Goal: Communication & Community: Share content

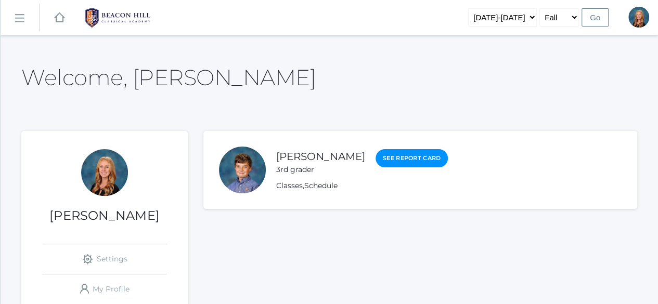
click at [16, 13] on rect at bounding box center [19, 18] width 17 height 17
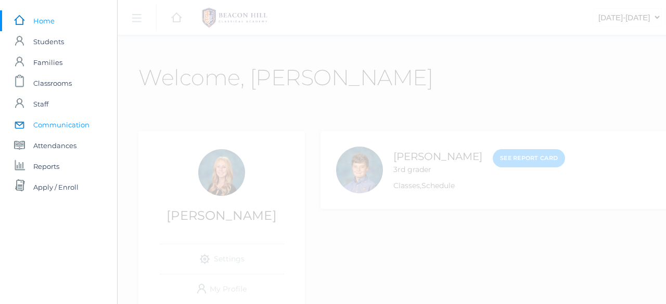
click at [62, 126] on span "Communication" at bounding box center [61, 124] width 56 height 21
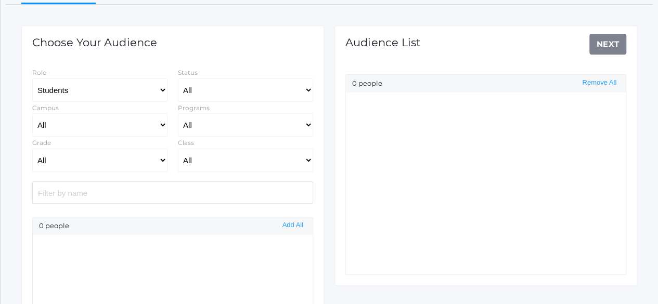
scroll to position [128, 0]
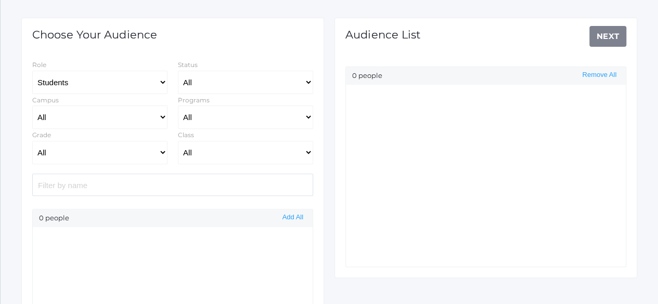
select select "Enrolled"
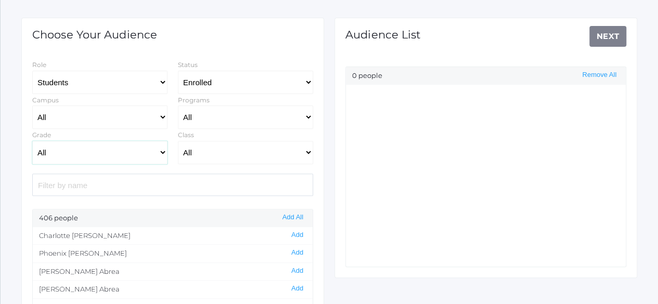
click at [163, 153] on select "All Grammar - Kindergarten - 1st Grade - 2nd Grade - 3rd Grade - 4th Grade - 5t…" at bounding box center [99, 152] width 135 height 23
select select "6"
click at [32, 141] on select "All Grammar - Kindergarten - 1st Grade - 2nd Grade - 3rd Grade - 4th Grade - 5t…" at bounding box center [99, 152] width 135 height 23
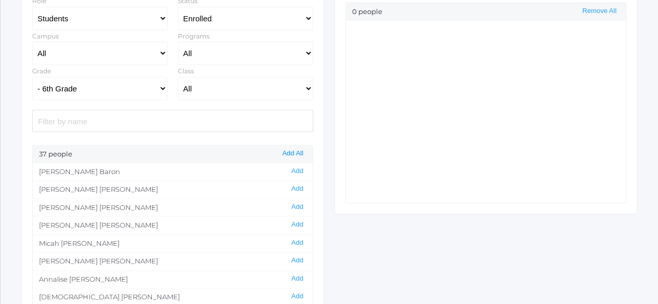
click at [289, 152] on button "Add All" at bounding box center [292, 153] width 27 height 9
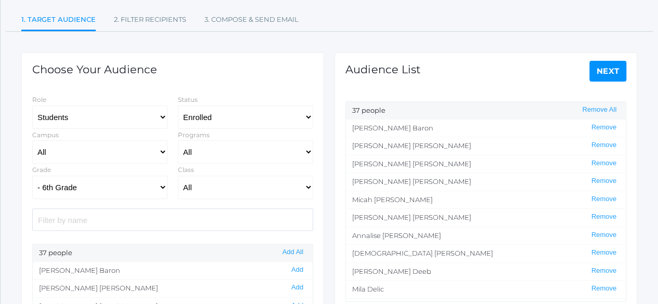
scroll to position [91, 0]
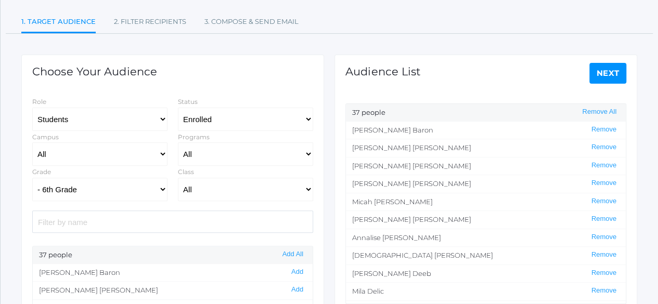
click at [614, 74] on link "Next" at bounding box center [607, 73] width 37 height 21
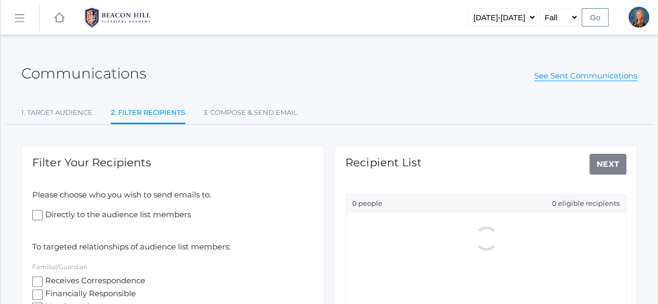
scroll to position [104, 0]
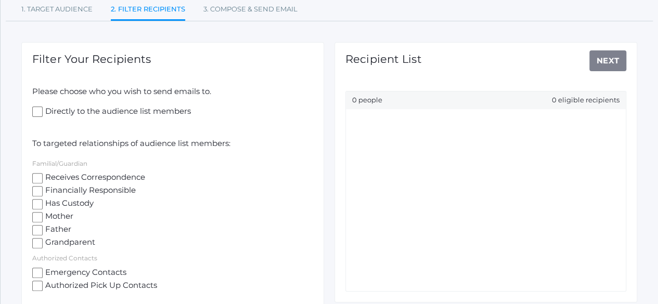
click at [37, 175] on input "Receives Correspondence" at bounding box center [37, 178] width 10 height 10
checkbox input "true"
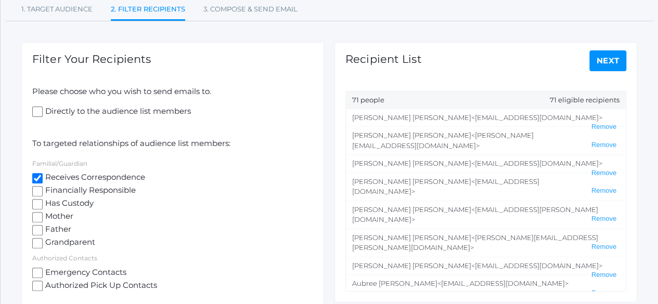
click at [617, 54] on link "Next" at bounding box center [607, 60] width 37 height 21
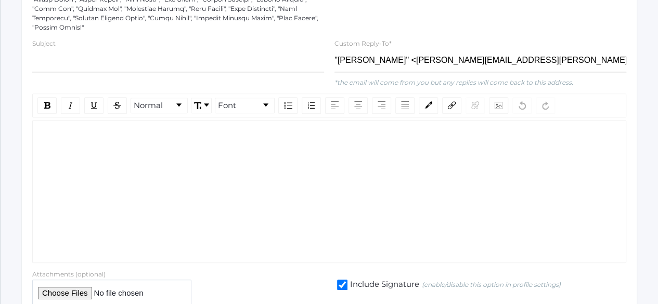
scroll to position [299, 0]
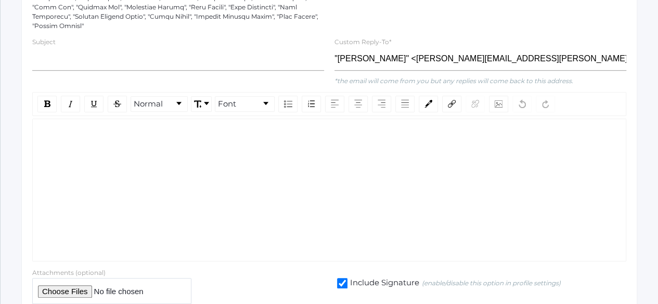
click at [168, 151] on div "rdw-wrapper" at bounding box center [329, 190] width 594 height 143
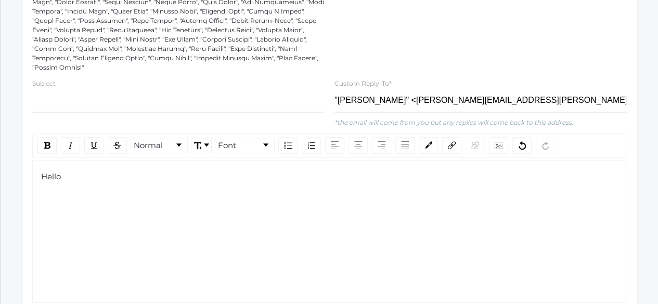
scroll to position [315, 0]
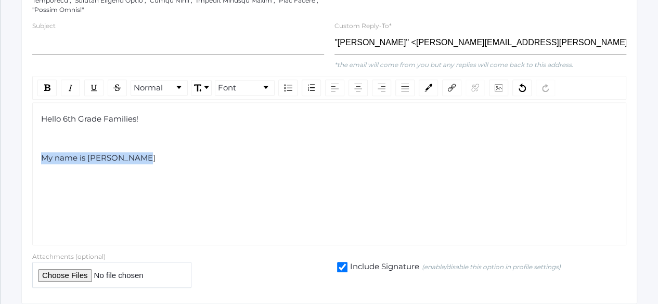
drag, startPoint x: 146, startPoint y: 144, endPoint x: 36, endPoint y: 137, distance: 110.5
click at [36, 137] on div "Hello 6th Grade Families! My name is [PERSON_NAME]" at bounding box center [329, 173] width 594 height 143
click at [155, 141] on div "Hello 6th Grade Families! My name is [PERSON_NAME]" at bounding box center [329, 138] width 577 height 51
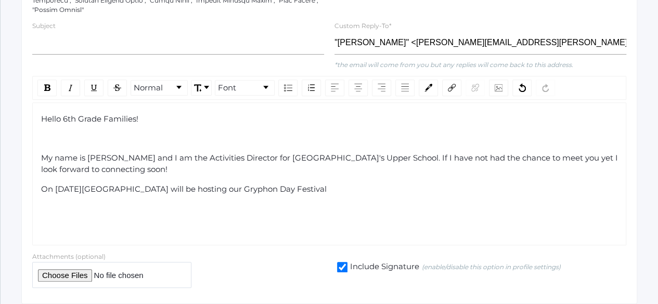
click at [69, 184] on span "On [DATE][GEOGRAPHIC_DATA] will be hosting our Gryphon Day Festival" at bounding box center [184, 189] width 286 height 10
click at [75, 184] on span "On [DATE][GEOGRAPHIC_DATA] will be hosting our Gryphon Day Festival" at bounding box center [184, 189] width 286 height 10
drag, startPoint x: 232, startPoint y: 176, endPoint x: 124, endPoint y: 169, distance: 108.0
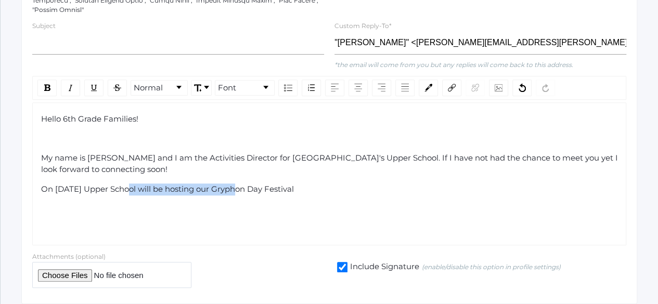
click at [124, 169] on div "Hello 6th Grade Families! My name is [PERSON_NAME] and I am the Activities Dire…" at bounding box center [329, 154] width 577 height 82
click at [339, 184] on div "On [DATE] Upper School will be hosting our Gryphon Day Festival" at bounding box center [329, 190] width 577 height 12
click at [102, 184] on span "On [DATE] Upper School will be hosting our Gryphon Day Festival" at bounding box center [167, 189] width 253 height 10
click at [325, 184] on div "On [DATE] Upper School will be hosting our Gryphon Day Festival" at bounding box center [329, 190] width 577 height 12
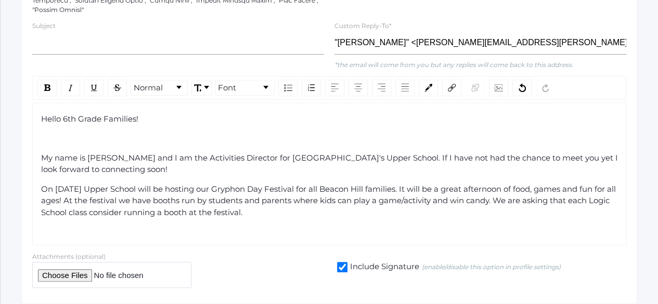
click at [323, 153] on span "My name is [PERSON_NAME] and I am the Activities Director for [GEOGRAPHIC_DATA]…" at bounding box center [330, 164] width 579 height 22
click at [322, 153] on span "My name is [PERSON_NAME] and I am the Activities Director for [GEOGRAPHIC_DATA]…" at bounding box center [330, 164] width 579 height 22
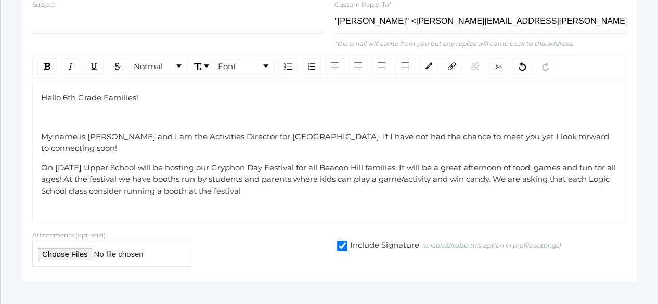
scroll to position [341, 0]
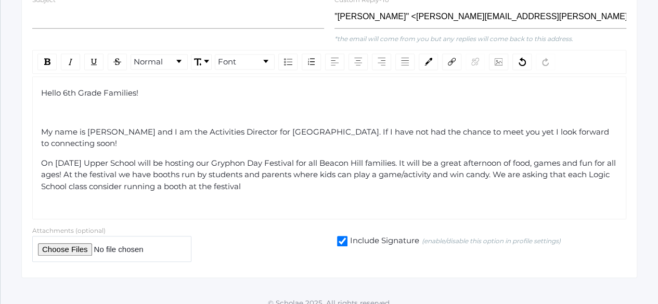
click at [281, 174] on div "On [DATE] Upper School will be hosting our Gryphon Day Festival for all Beacon …" at bounding box center [329, 175] width 577 height 35
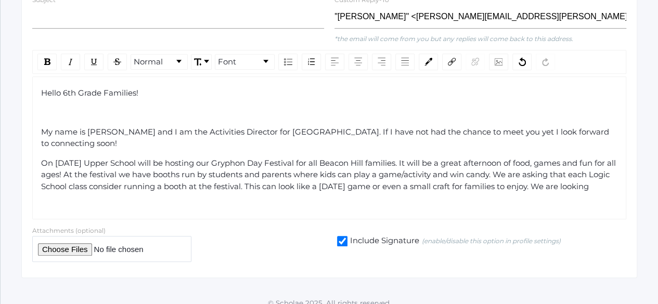
click at [183, 175] on span "On [DATE] Upper School will be hosting our Gryphon Day Festival for all Beacon …" at bounding box center [329, 174] width 577 height 33
click at [191, 174] on span "On [DATE] Upper School will be hosting our Gryphon Day Festival for all Beacon …" at bounding box center [329, 174] width 577 height 33
click at [71, 58] on img "rdw-inline-control" at bounding box center [71, 62] width 8 height 8
click at [191, 175] on span "On [DATE] Upper School will be hosting our Gryphon Day Festival for all Beacon …" at bounding box center [329, 174] width 577 height 33
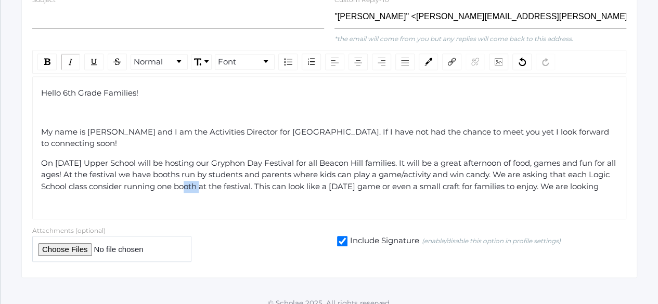
click at [191, 175] on span "On [DATE] Upper School will be hosting our Gryphon Day Festival for all Beacon …" at bounding box center [329, 174] width 577 height 33
click at [69, 58] on img "rdw-inline-control" at bounding box center [71, 62] width 8 height 8
click at [46, 58] on img "rdw-inline-control" at bounding box center [47, 61] width 6 height 7
click at [247, 168] on span "On [DATE] Upper School will be hosting our Gryphon Day Festival for all Beacon …" at bounding box center [329, 174] width 577 height 33
click at [110, 173] on span "On [DATE] Upper School will be hosting our Gryphon Day Festival for all Beacon …" at bounding box center [329, 174] width 577 height 33
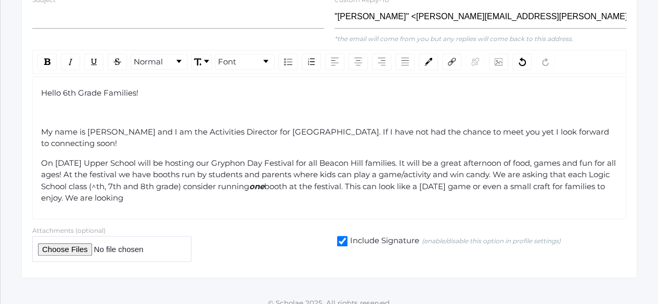
click at [118, 174] on span "On [DATE] Upper School will be hosting our Gryphon Day Festival for all Beacon …" at bounding box center [329, 174] width 577 height 33
click at [193, 176] on span "On [DATE] Upper School will be hosting our Gryphon Day Festival for all Beacon …" at bounding box center [329, 174] width 577 height 33
click at [180, 175] on span "On [DATE] Upper School will be hosting our Gryphon Day Festival for all Beacon …" at bounding box center [329, 174] width 577 height 33
click at [174, 187] on div "On [DATE] Upper School will be hosting our Gryphon Day Festival for all Beacon …" at bounding box center [329, 181] width 577 height 47
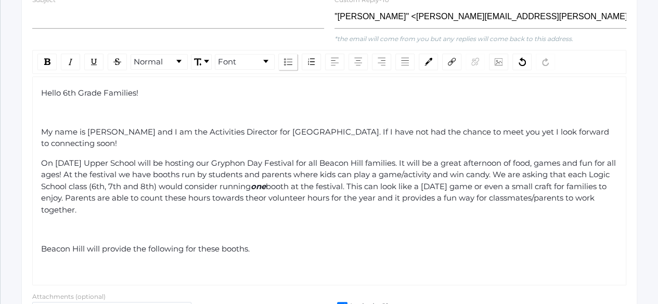
click at [287, 58] on img "rdw-list-control" at bounding box center [288, 61] width 8 height 7
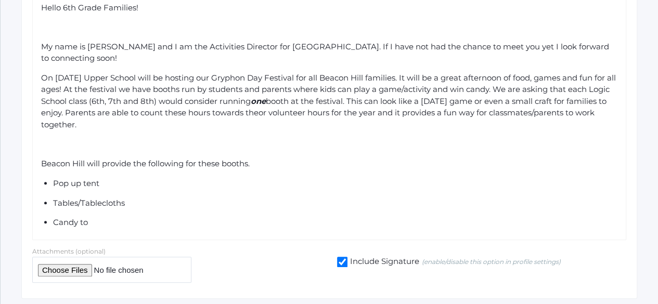
scroll to position [427, 0]
click at [300, 104] on span "booth at the festival. This can look like a [DATE] game or even a small craft f…" at bounding box center [325, 112] width 568 height 33
click at [213, 100] on span "booth at the festival. This can look like a [DATE] game or even a small craft f…" at bounding box center [325, 112] width 568 height 33
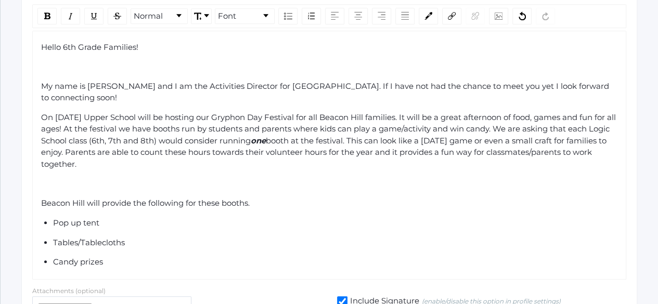
scroll to position [388, 0]
click at [219, 142] on span "booth at the festival. This can look like a [DATE] game or even a small craft f…" at bounding box center [325, 151] width 568 height 33
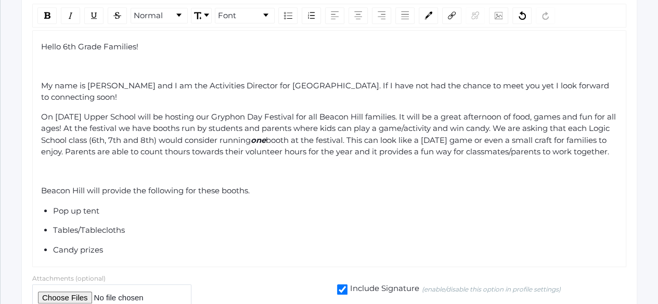
click at [219, 142] on span "booth at the festival. This can look like a [DATE] game or even a small craft f…" at bounding box center [325, 146] width 568 height 22
click at [212, 140] on span "booth at the festival. This can look like a [DATE] game or even a small craft f…" at bounding box center [325, 146] width 568 height 22
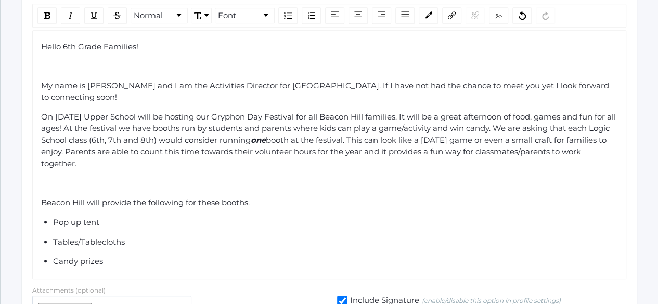
click at [564, 138] on span "booth at the festival. This can look like a [DATE] game or even a small craft f…" at bounding box center [325, 151] width 568 height 33
click at [188, 151] on div "On [DATE] Upper School will be hosting our Gryphon Day Festival for all Beacon …" at bounding box center [329, 140] width 577 height 59
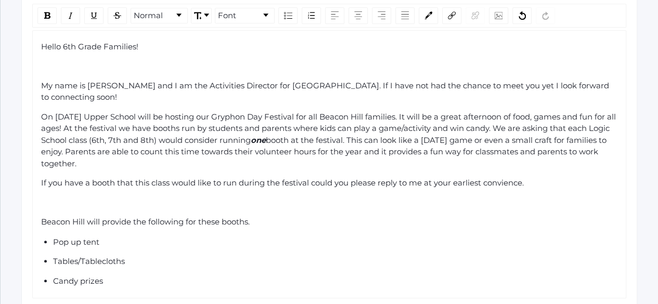
drag, startPoint x: 505, startPoint y: 170, endPoint x: 424, endPoint y: 193, distance: 84.3
click at [424, 197] on div "rdw-editor" at bounding box center [329, 203] width 577 height 12
click at [508, 178] on span "If you have a booth that this class would like to run during the festival could…" at bounding box center [282, 183] width 483 height 10
click at [424, 178] on span "If you have a booth that this class would like to run during the festival could…" at bounding box center [287, 183] width 493 height 10
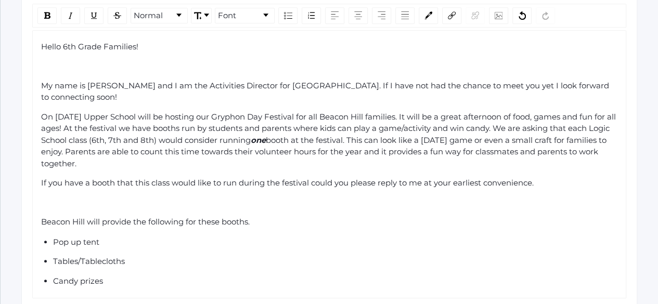
click at [543, 177] on div "If you have a booth that this class would like to run during the festival could…" at bounding box center [329, 183] width 577 height 12
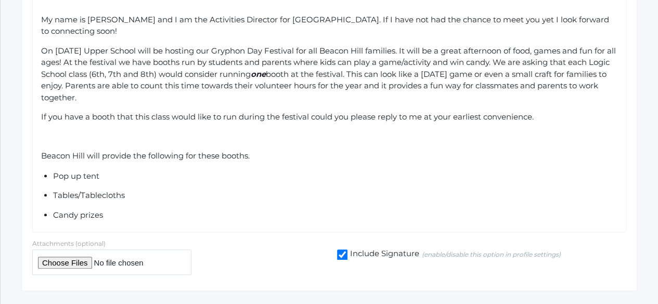
scroll to position [456, 0]
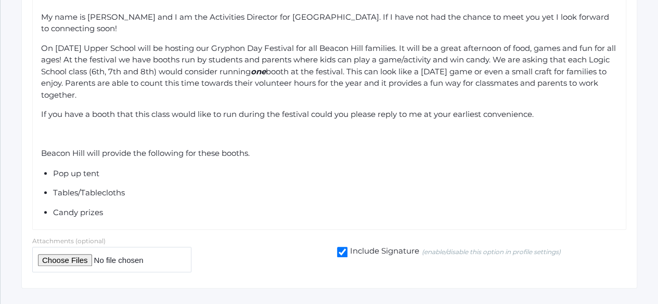
click at [275, 148] on div "Beacon Hill will provide the following for these booths." at bounding box center [329, 154] width 577 height 12
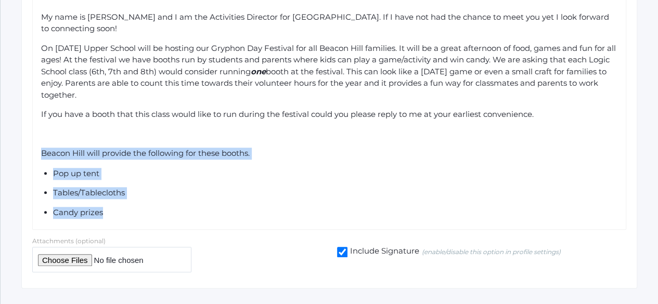
drag, startPoint x: 114, startPoint y: 201, endPoint x: 19, endPoint y: 133, distance: 117.4
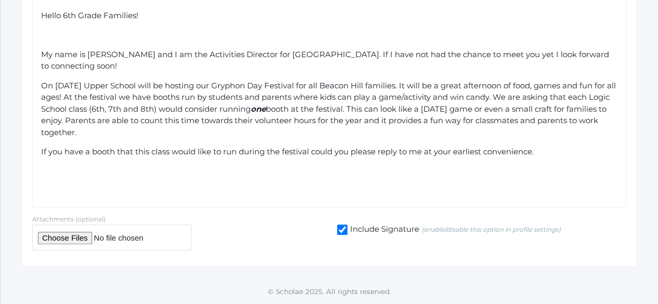
scroll to position [407, 0]
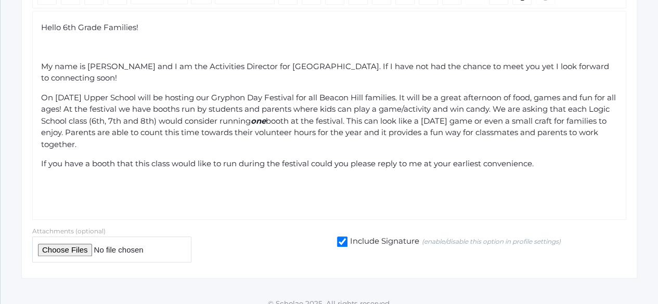
click at [132, 132] on div "On [DATE] Upper School will be hosting our Gryphon Day Festival for all Beacon …" at bounding box center [329, 121] width 577 height 59
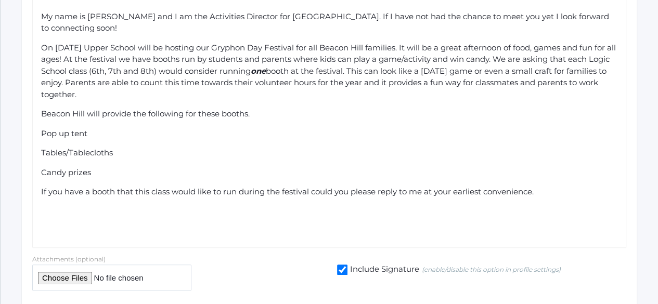
scroll to position [461, 0]
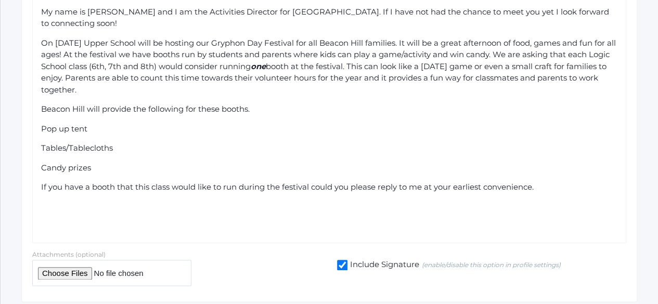
click at [547, 182] on div "If you have a booth that this class would like to run during the festival could…" at bounding box center [329, 188] width 577 height 12
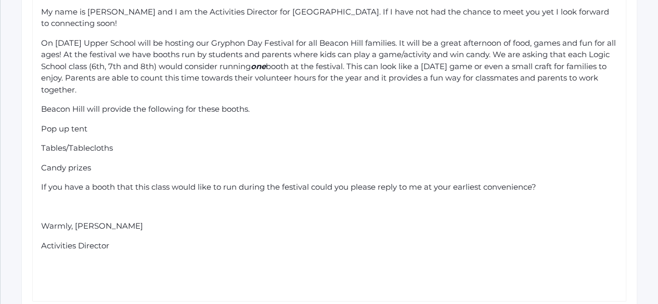
click at [42, 241] on span "Activities Director" at bounding box center [75, 246] width 68 height 10
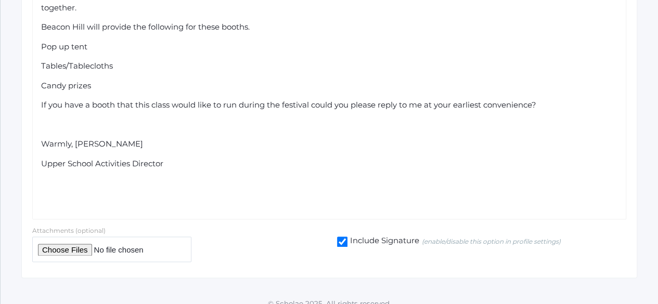
drag, startPoint x: 174, startPoint y: 153, endPoint x: 26, endPoint y: 121, distance: 151.6
click at [150, 177] on div "rdw-editor" at bounding box center [329, 183] width 577 height 12
drag, startPoint x: 171, startPoint y: 153, endPoint x: 11, endPoint y: 158, distance: 159.8
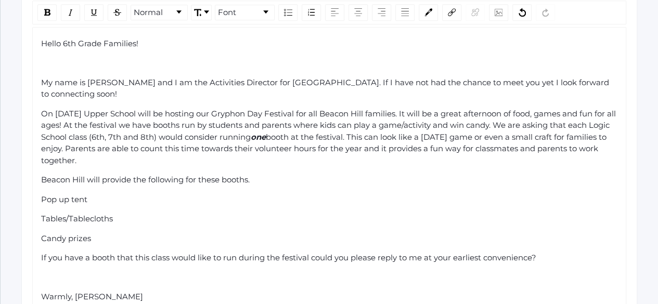
scroll to position [390, 0]
click at [41, 175] on span "Beacon Hill will provide the following for these booths." at bounding box center [145, 180] width 209 height 10
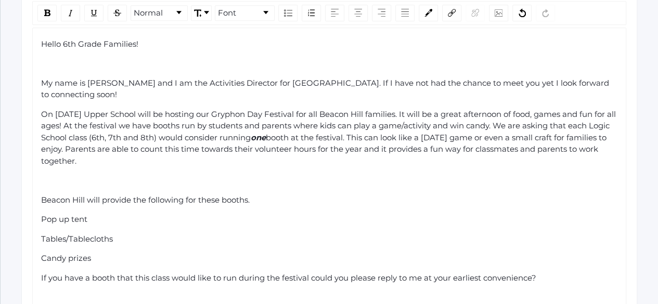
drag, startPoint x: 97, startPoint y: 249, endPoint x: 23, endPoint y: 193, distance: 92.8
drag, startPoint x: 23, startPoint y: 193, endPoint x: 238, endPoint y: 214, distance: 216.5
click at [238, 214] on div "Pop up tent" at bounding box center [329, 220] width 577 height 12
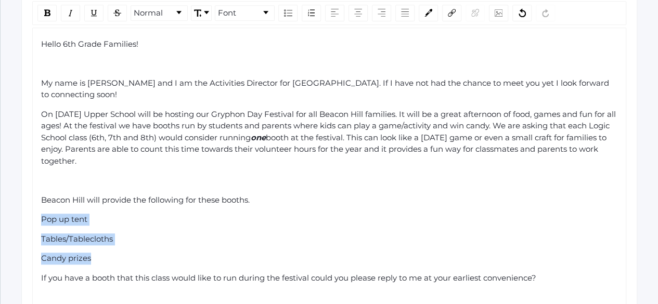
drag, startPoint x: 92, startPoint y: 245, endPoint x: 10, endPoint y: 197, distance: 94.7
click at [10, 197] on div "Communications See Sent Communications 1. Target Audience 2. Filter Recipients …" at bounding box center [330, 45] width 658 height 774
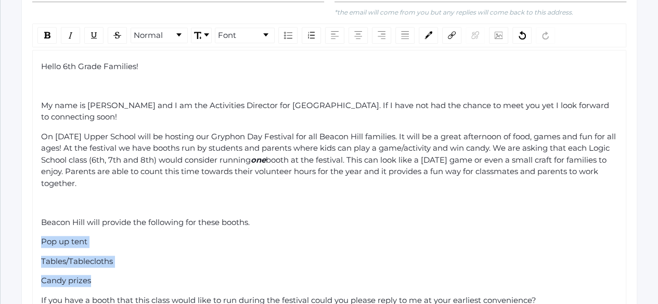
scroll to position [367, 0]
click at [284, 32] on img "rdw-list-control" at bounding box center [288, 35] width 8 height 7
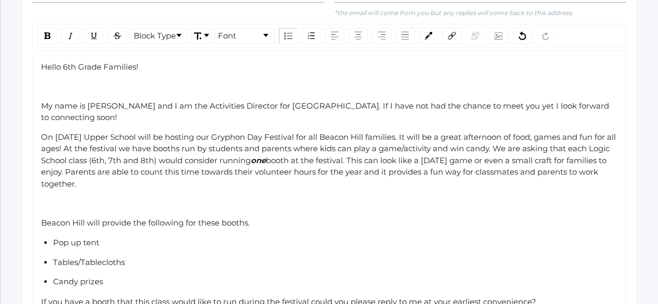
click at [173, 172] on div "On [DATE] Upper School will be hosting our Gryphon Day Festival for all Beacon …" at bounding box center [329, 161] width 577 height 59
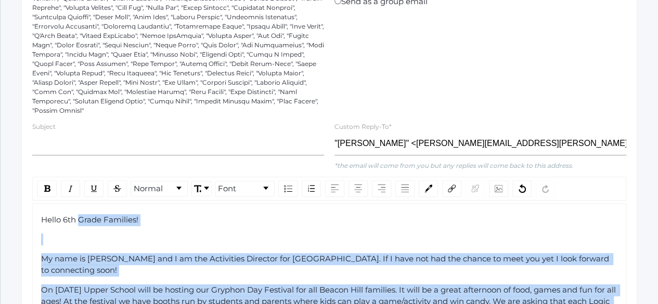
scroll to position [0, 0]
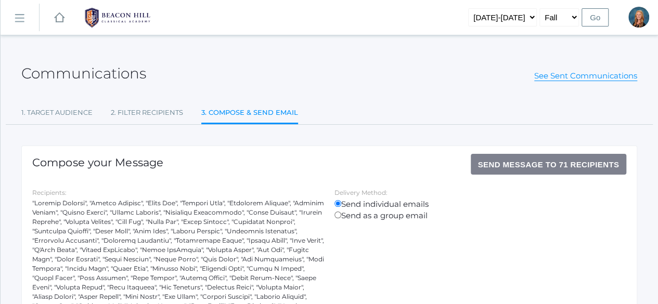
drag, startPoint x: 540, startPoint y: 113, endPoint x: 33, endPoint y: 196, distance: 513.5
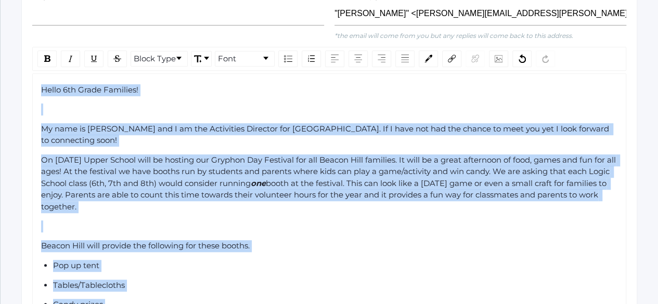
scroll to position [345, 0]
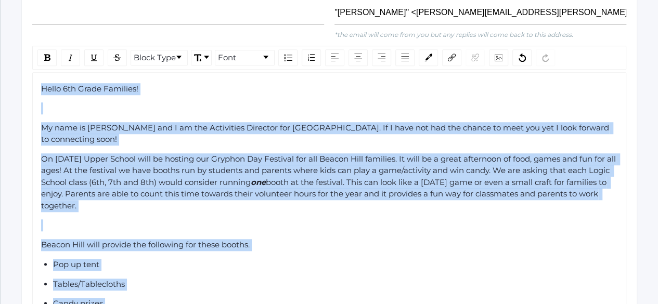
copy div "Hello 6th Grade Families! My name is [PERSON_NAME] and I am the Activities Dire…"
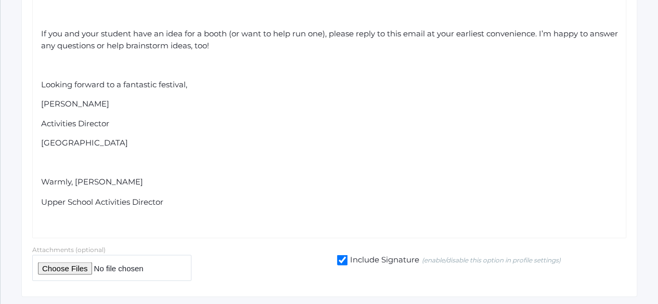
scroll to position [789, 0]
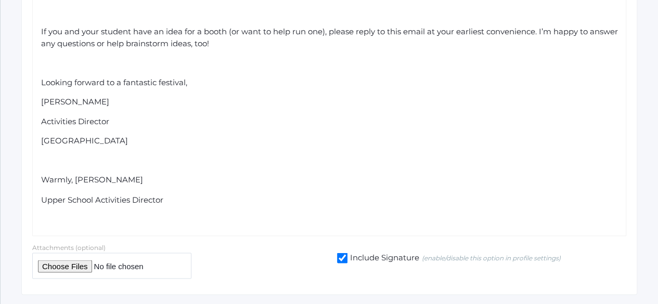
drag, startPoint x: 170, startPoint y: 190, endPoint x: 16, endPoint y: 166, distance: 155.3
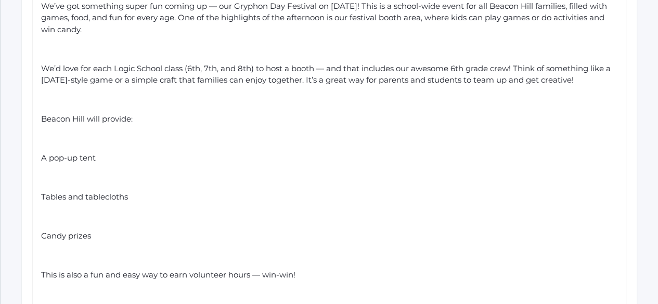
scroll to position [505, 0]
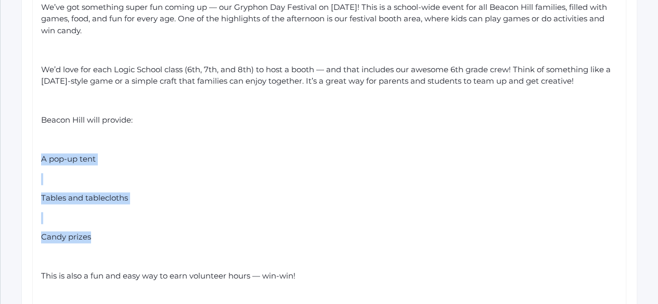
drag, startPoint x: 101, startPoint y: 226, endPoint x: 28, endPoint y: 142, distance: 111.7
click at [28, 142] on div "Normal Font Hello 6th Grade Families! My name is [PERSON_NAME], and I’m the Act…" at bounding box center [329, 193] width 605 height 614
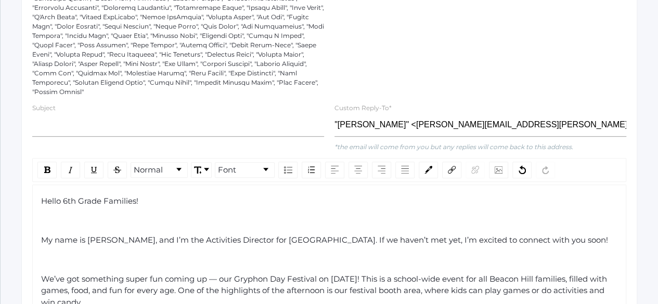
scroll to position [233, 0]
click at [285, 167] on img "rdw-list-control" at bounding box center [288, 170] width 8 height 7
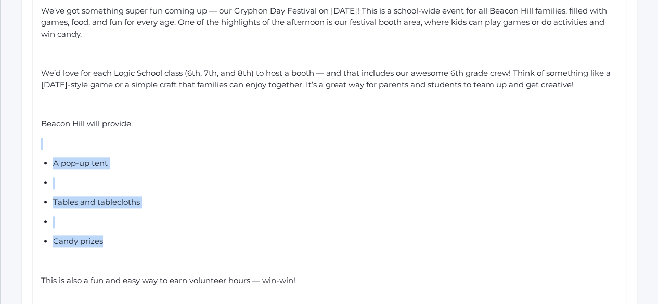
scroll to position [502, 0]
click at [65, 177] on div "rdw-editor" at bounding box center [336, 183] width 566 height 12
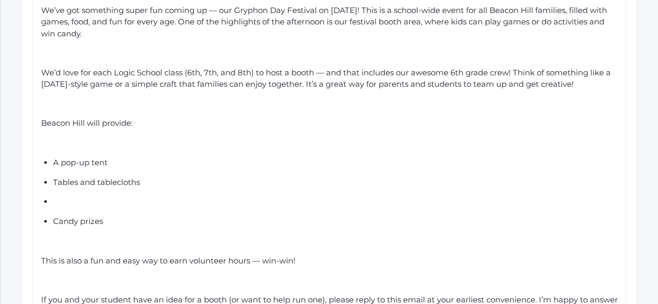
click at [62, 196] on div "rdw-editor" at bounding box center [336, 202] width 566 height 12
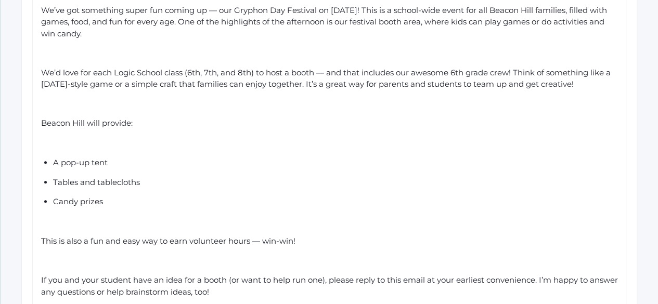
click at [1, 238] on div "Communications See Sent Communications 1. Target Audience 2. Filter Recipients …" at bounding box center [330, 35] width 658 height 978
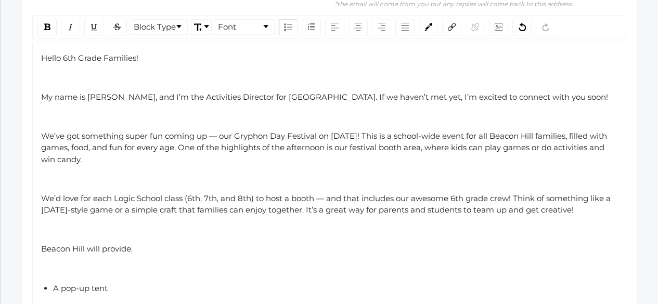
scroll to position [372, 0]
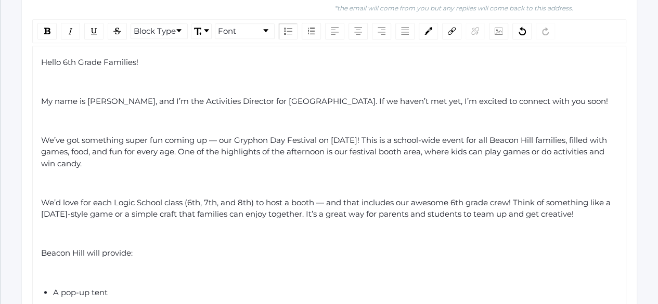
click at [58, 115] on div "rdw-editor" at bounding box center [329, 121] width 577 height 12
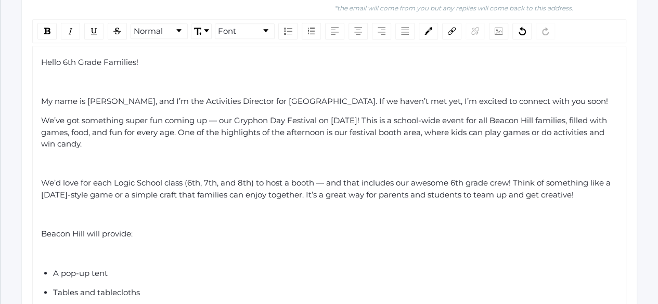
click at [45, 158] on div "rdw-editor" at bounding box center [329, 164] width 577 height 12
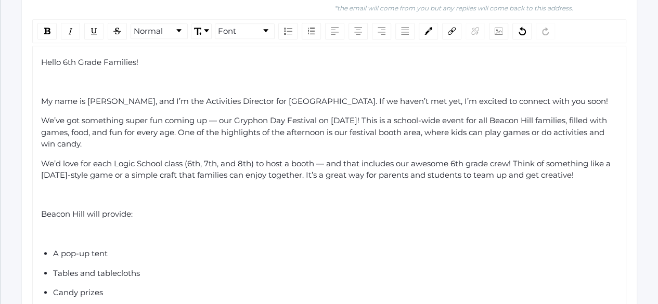
click at [52, 228] on div "rdw-editor" at bounding box center [329, 234] width 577 height 12
drag, startPoint x: 100, startPoint y: 229, endPoint x: 27, endPoint y: 219, distance: 73.5
click at [27, 219] on div "Normal Font Hello 6th Grade Families! My name is [PERSON_NAME], and I’m the Act…" at bounding box center [329, 278] width 605 height 518
click at [285, 28] on img "rdw-list-control" at bounding box center [288, 31] width 8 height 7
click at [225, 229] on div "A pop-up tent" at bounding box center [336, 235] width 566 height 12
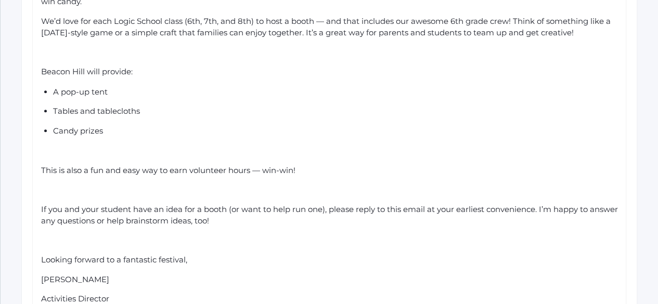
scroll to position [515, 0]
click at [63, 184] on div "rdw-editor" at bounding box center [329, 190] width 577 height 12
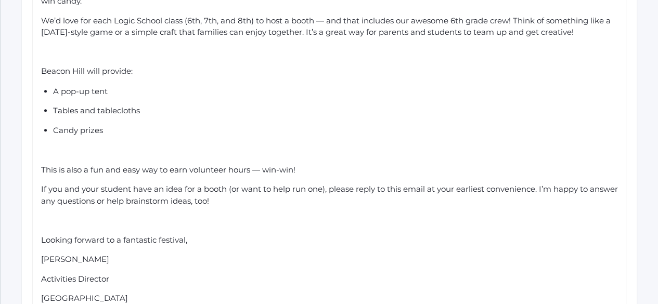
click at [51, 215] on div "rdw-editor" at bounding box center [329, 221] width 577 height 12
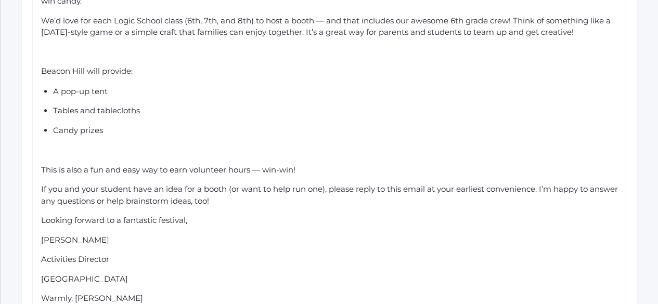
click at [42, 235] on span "[PERSON_NAME]" at bounding box center [75, 240] width 68 height 10
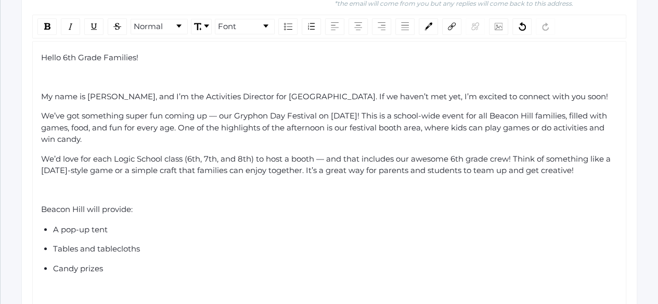
scroll to position [375, 0]
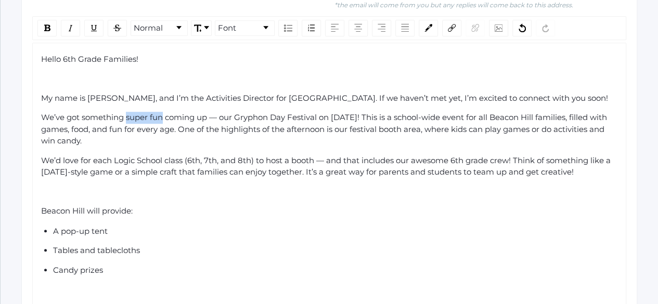
drag, startPoint x: 162, startPoint y: 106, endPoint x: 125, endPoint y: 106, distance: 36.4
click at [125, 112] on span "We’ve got something super fun coming up — our Gryphon Day Festival on [DATE]! T…" at bounding box center [325, 128] width 568 height 33
click at [68, 24] on img "rdw-inline-control" at bounding box center [71, 28] width 8 height 8
click at [233, 186] on div "rdw-editor" at bounding box center [329, 192] width 577 height 12
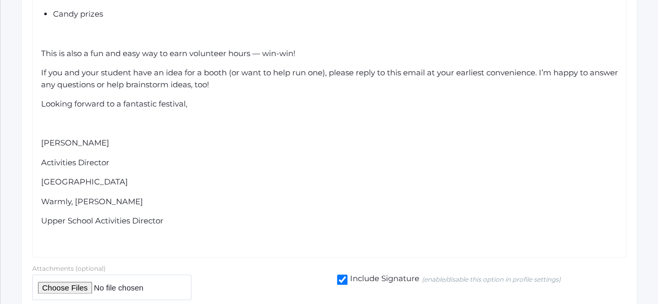
scroll to position [632, 0]
drag, startPoint x: 173, startPoint y: 212, endPoint x: 38, endPoint y: 187, distance: 137.0
click at [38, 187] on div "Hello 6th Grade Families! My name is [PERSON_NAME], and I’m the Activities Dire…" at bounding box center [329, 22] width 594 height 472
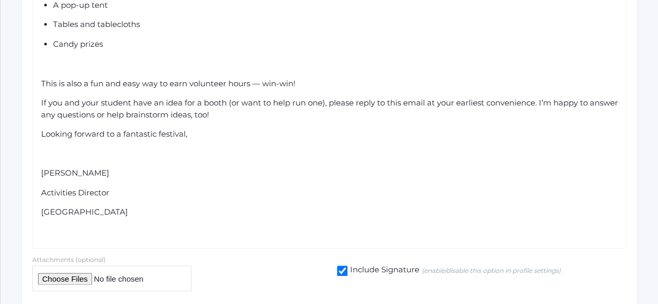
scroll to position [595, 0]
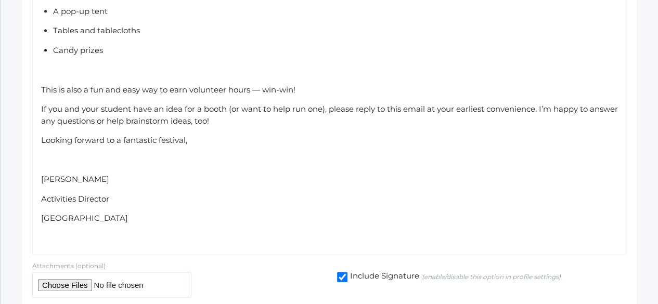
click at [41, 129] on div "Hello 6th Grade Families! My name is [PERSON_NAME], and I’m the Activities Dire…" at bounding box center [330, 39] width 578 height 411
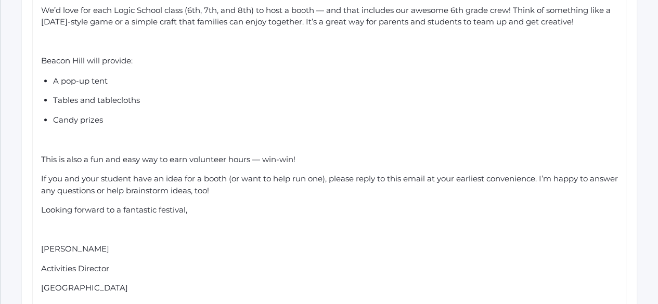
scroll to position [524, 0]
click at [41, 206] on span "Looking forward to a fantastic festival," at bounding box center [114, 211] width 146 height 10
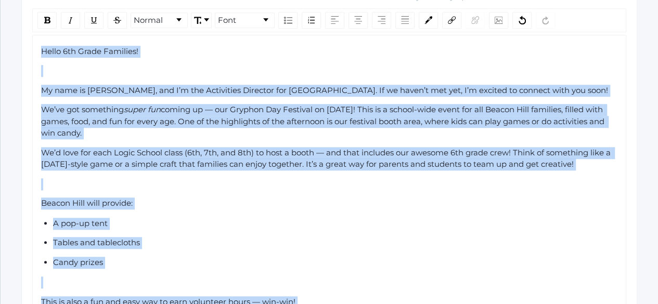
scroll to position [365, 0]
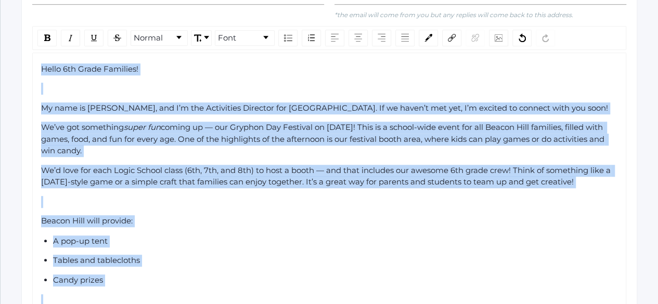
drag, startPoint x: 164, startPoint y: 182, endPoint x: 40, endPoint y: 57, distance: 177.0
click at [41, 63] on div "Hello 6th Grade Families! My name is [PERSON_NAME], and I’m the Activities Dire…" at bounding box center [330, 278] width 578 height 430
copy div "Lorem 7ip Dolor Sitametc! Ad elit se Doeius Tempo, inc U’l etd Magnaaliqu Enima…"
click at [192, 122] on span "coming up — our Gryphon Day Festival on [DATE]! This is a school-wide event for…" at bounding box center [324, 138] width 566 height 33
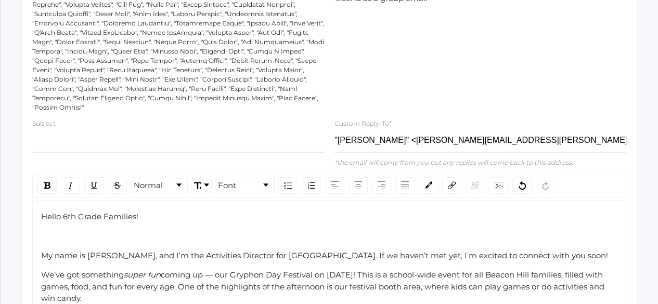
scroll to position [218, 0]
click at [301, 250] on span "My name is [PERSON_NAME], and I’m the Activities Director for [GEOGRAPHIC_DATA]…" at bounding box center [324, 255] width 567 height 10
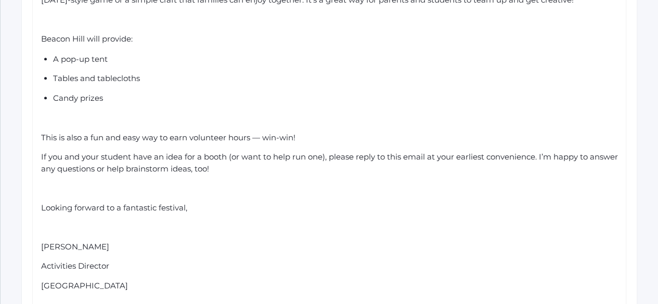
scroll to position [650, 0]
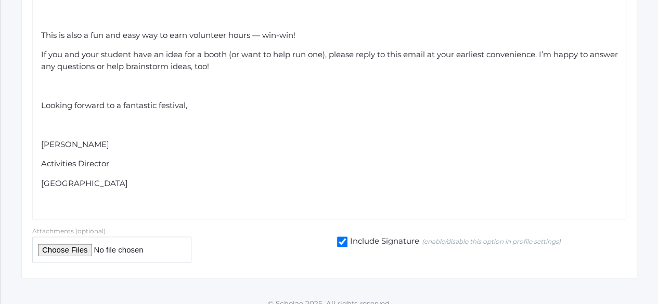
click at [344, 237] on input "Include Signature (enable/disable this option in profile settings)" at bounding box center [342, 242] width 10 height 10
checkbox input "false"
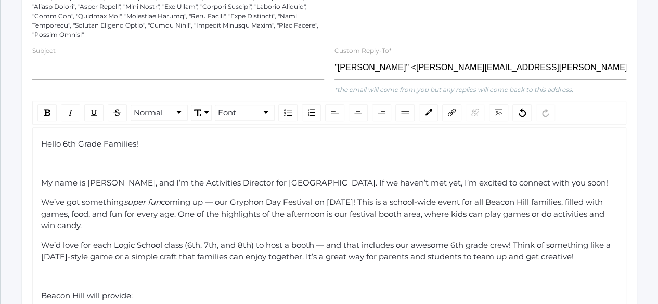
scroll to position [289, 0]
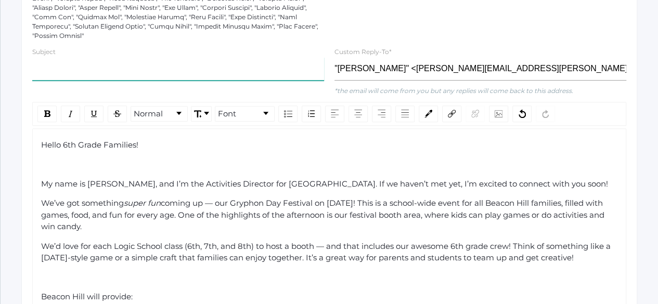
click at [83, 57] on input "text" at bounding box center [178, 68] width 292 height 23
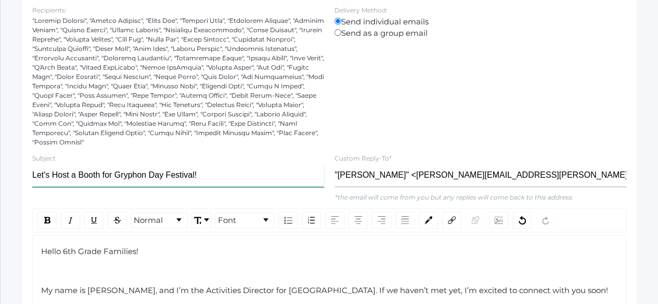
scroll to position [157, 0]
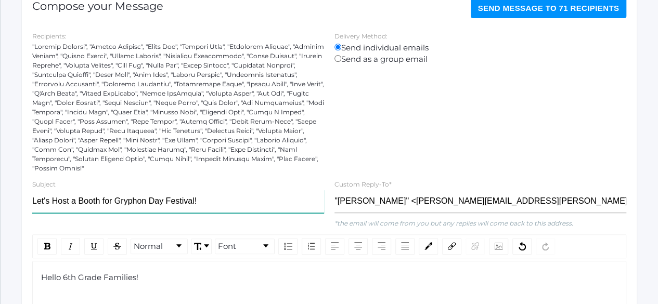
type input "Let's Host a Booth for Gryphon Day Festival!"
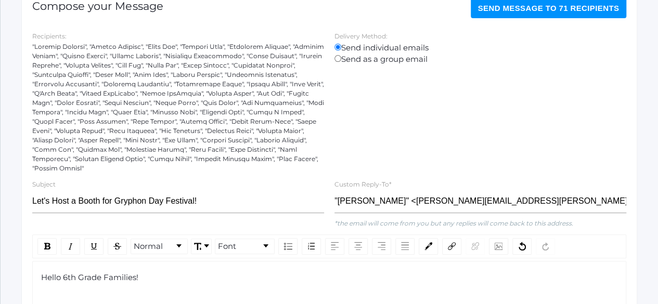
click at [523, 6] on span "Send Message to 71 recipients" at bounding box center [549, 8] width 142 height 9
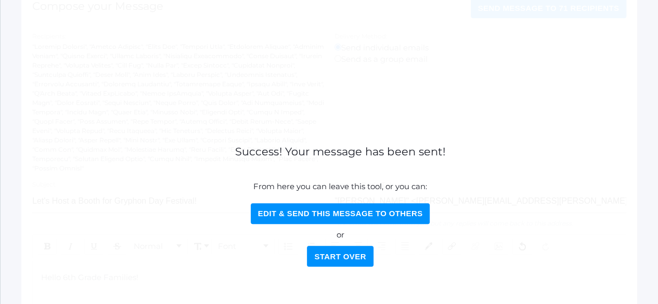
click at [340, 210] on button "Edit & Send this Message to Others" at bounding box center [340, 213] width 179 height 21
select select "Enrolled"
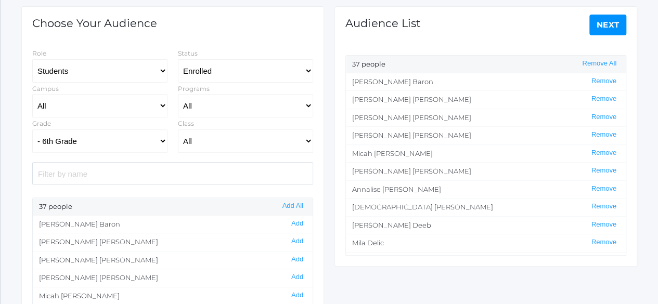
scroll to position [139, 0]
click at [611, 63] on button "Remove All" at bounding box center [599, 64] width 41 height 9
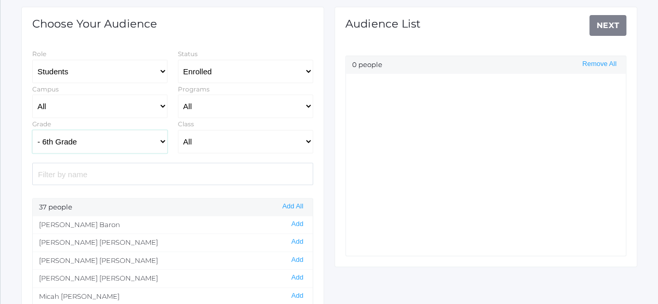
click at [152, 139] on select "All Grammar - Kindergarten - 1st Grade - 2nd Grade - 3rd Grade - 4th Grade - 5t…" at bounding box center [99, 141] width 135 height 23
select select "7"
click at [32, 130] on select "All Grammar - Kindergarten - 1st Grade - 2nd Grade - 3rd Grade - 4th Grade - 5t…" at bounding box center [99, 141] width 135 height 23
click at [289, 207] on button "Add All" at bounding box center [292, 206] width 27 height 9
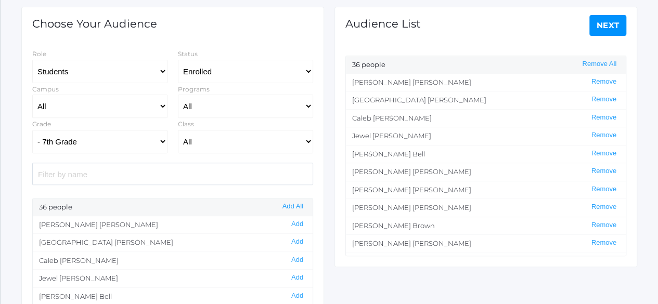
click at [604, 27] on link "Next" at bounding box center [607, 25] width 37 height 21
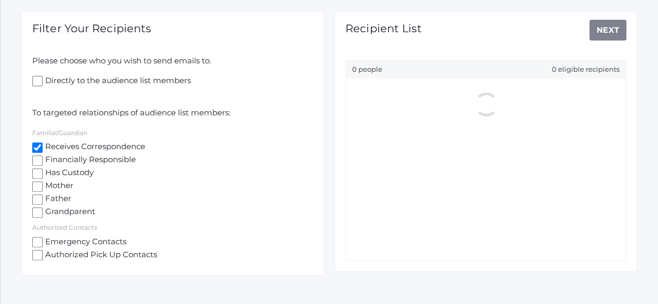
scroll to position [135, 0]
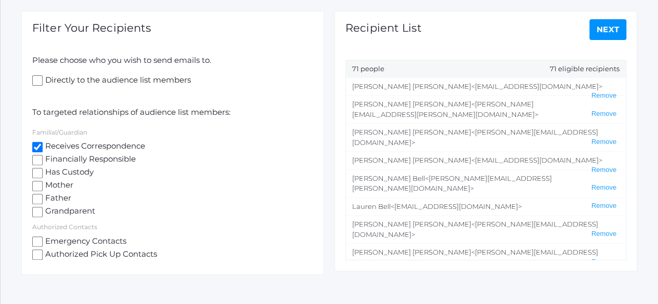
click at [612, 30] on link "Next" at bounding box center [607, 29] width 37 height 21
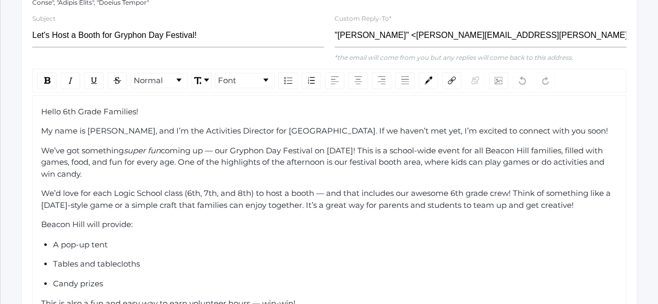
scroll to position [323, 0]
click at [67, 109] on span "Hello 6th Grade Families!" at bounding box center [89, 111] width 97 height 10
click at [457, 191] on span "We’d love for each Logic School class (6th, 7th, and 8th) to host a booth — and…" at bounding box center [327, 199] width 572 height 22
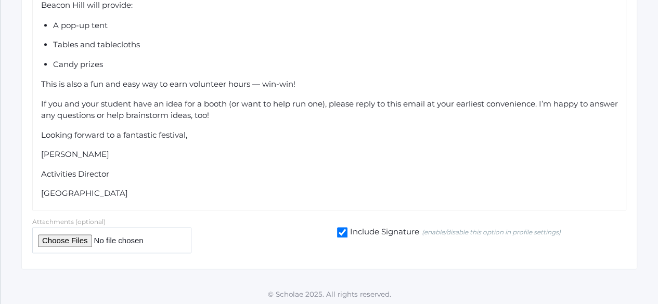
scroll to position [542, 0]
click at [344, 232] on input "Include Signature (enable/disable this option in profile settings)" at bounding box center [342, 232] width 10 height 10
checkbox input "false"
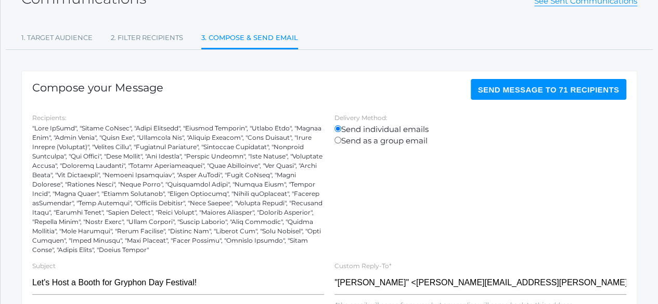
scroll to position [66, 0]
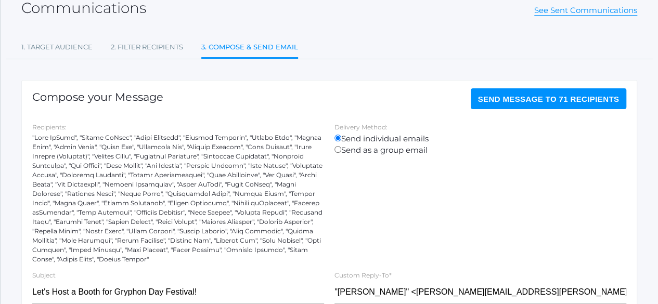
click at [521, 98] on span "Send Message to 71 recipients" at bounding box center [549, 99] width 142 height 9
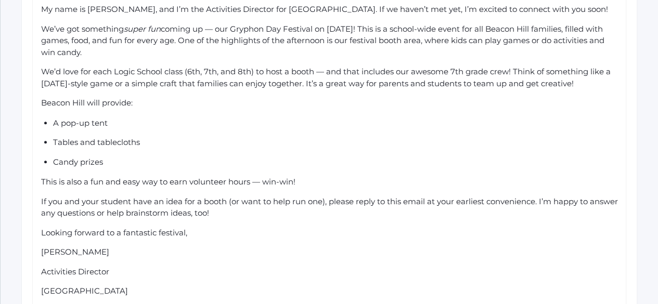
scroll to position [407, 0]
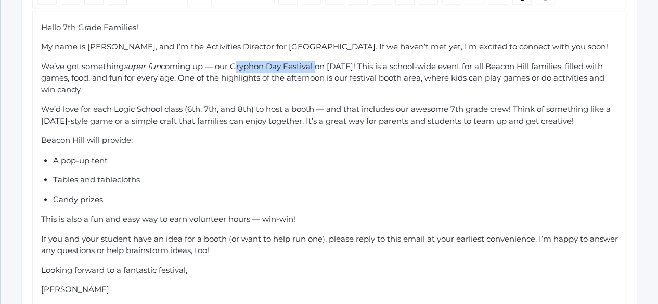
drag, startPoint x: 236, startPoint y: 62, endPoint x: 317, endPoint y: 63, distance: 81.7
click at [317, 63] on span "coming up — our Gryphon Day Festival on [DATE]! This is a school-wide event for…" at bounding box center [324, 77] width 566 height 33
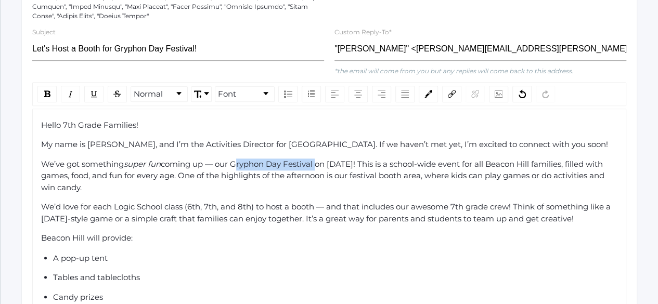
scroll to position [302, 0]
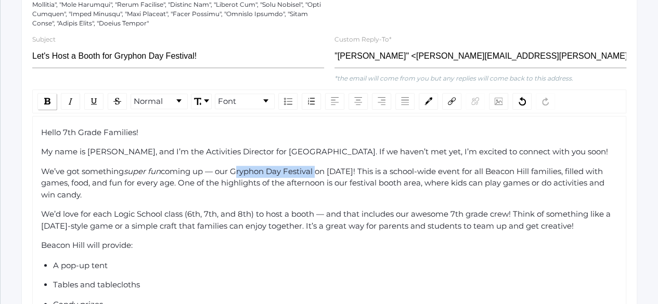
click at [49, 100] on img "rdw-inline-control" at bounding box center [47, 101] width 6 height 7
drag, startPoint x: 336, startPoint y: 168, endPoint x: 387, endPoint y: 168, distance: 50.5
click at [387, 168] on span "on [DATE]! This is a school-wide event for all Beacon Hill families, filled wit…" at bounding box center [324, 182] width 566 height 33
click at [48, 98] on img "rdw-inline-control" at bounding box center [47, 101] width 6 height 7
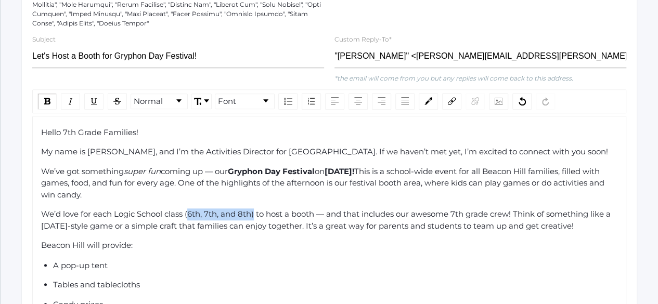
drag, startPoint x: 189, startPoint y: 212, endPoint x: 255, endPoint y: 216, distance: 66.2
click at [255, 216] on span "We’d love for each Logic School class (6th, 7th, and 8th) to host a booth — and…" at bounding box center [327, 220] width 572 height 22
click at [183, 233] on div "Hello 7th Grade Families! My name is [PERSON_NAME], and I’m the Activities Dire…" at bounding box center [329, 283] width 577 height 313
drag, startPoint x: 185, startPoint y: 212, endPoint x: 254, endPoint y: 212, distance: 69.7
click at [254, 212] on span "We’d love for each Logic School class (6th, 7th, and 8th) to host a booth — and…" at bounding box center [327, 220] width 572 height 22
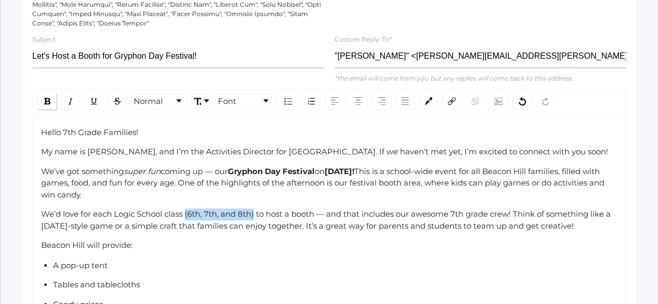
click at [51, 101] on div "rdw-inline-control" at bounding box center [46, 101] width 19 height 17
drag, startPoint x: 113, startPoint y: 211, endPoint x: 184, endPoint y: 211, distance: 70.8
click at [183, 211] on span "We’d love for each Logic School class" at bounding box center [112, 214] width 142 height 10
click at [47, 98] on img "rdw-inline-control" at bounding box center [47, 101] width 6 height 7
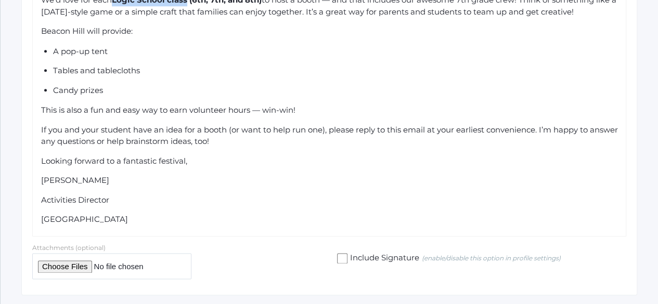
scroll to position [502, 0]
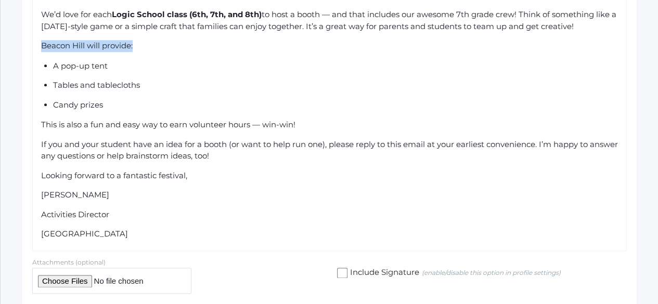
drag, startPoint x: 140, startPoint y: 45, endPoint x: 6, endPoint y: 46, distance: 134.2
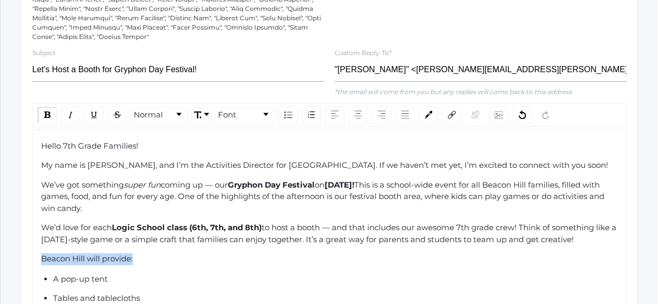
scroll to position [287, 0]
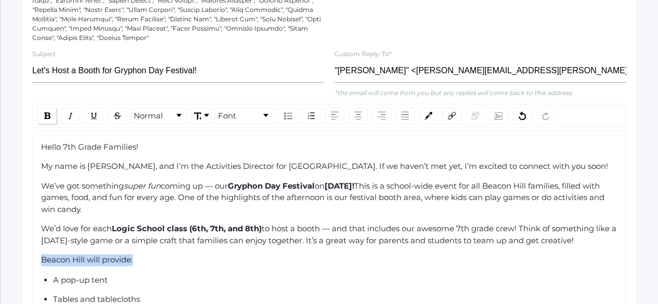
click at [46, 116] on img "rdw-inline-control" at bounding box center [47, 115] width 6 height 7
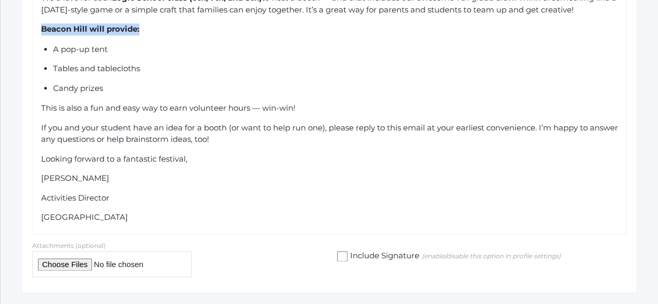
scroll to position [542, 0]
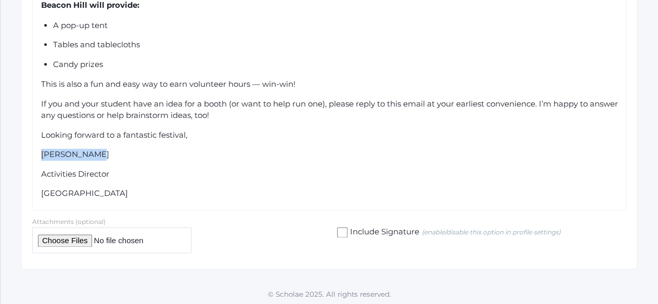
drag, startPoint x: 92, startPoint y: 156, endPoint x: 27, endPoint y: 143, distance: 65.7
click at [27, 143] on div "Normal Font Hello 7th Grade Families! My name is [PERSON_NAME], and I’m the Act…" at bounding box center [329, 30] width 605 height 362
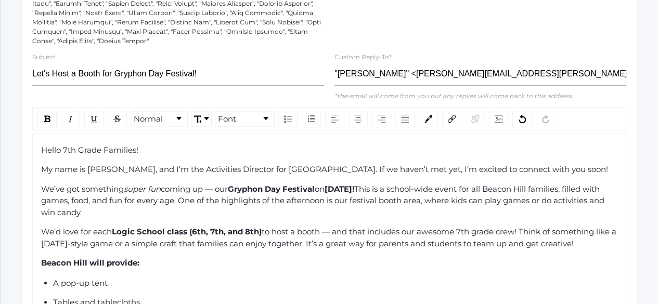
scroll to position [279, 0]
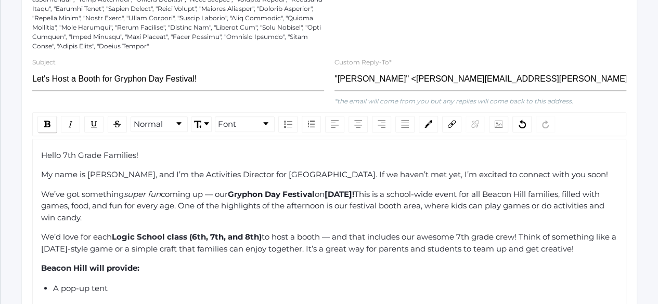
click at [47, 123] on img "rdw-inline-control" at bounding box center [47, 124] width 6 height 7
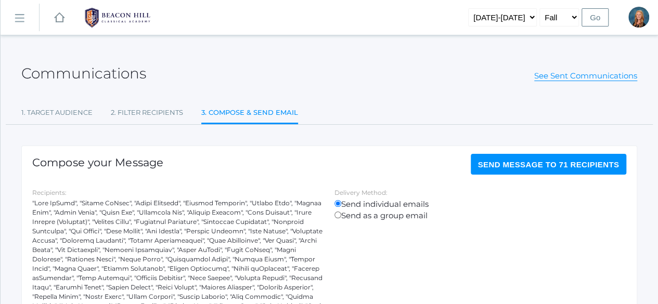
click at [527, 166] on span "Send Message to 71 recipients" at bounding box center [549, 164] width 142 height 9
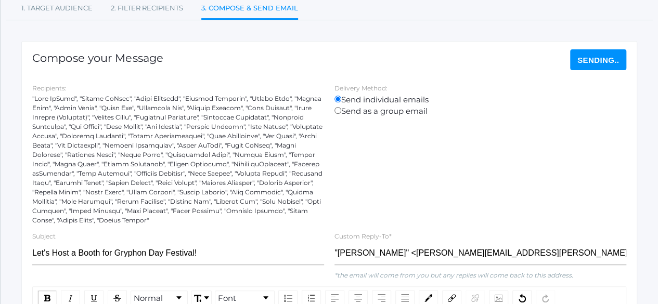
scroll to position [106, 0]
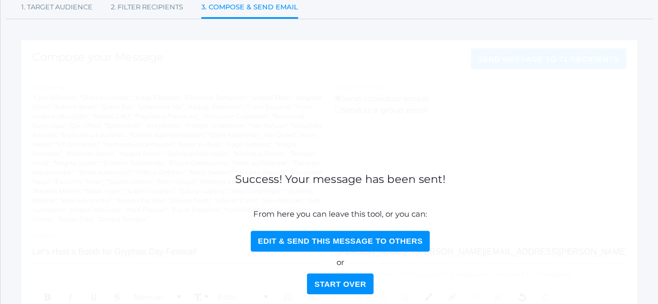
click at [335, 243] on button "Edit & Send this Message to Others" at bounding box center [340, 241] width 179 height 21
select select "Enrolled"
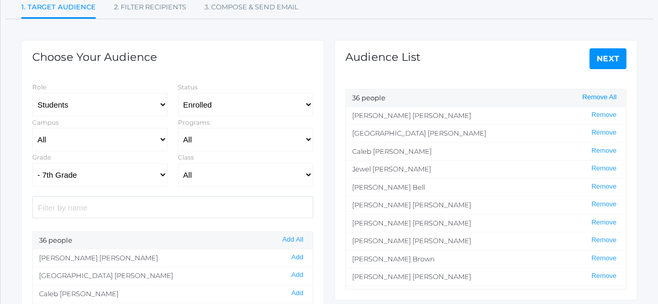
click at [595, 96] on button "Remove All" at bounding box center [599, 97] width 41 height 9
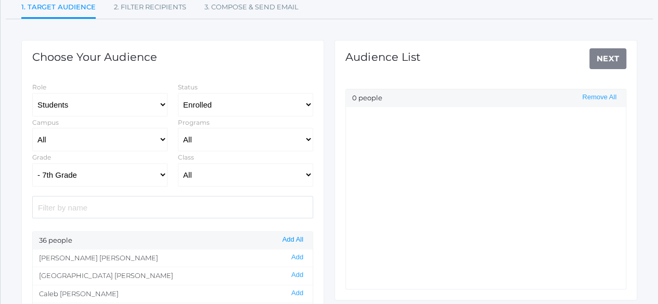
click at [293, 237] on button "Add All" at bounding box center [292, 240] width 27 height 9
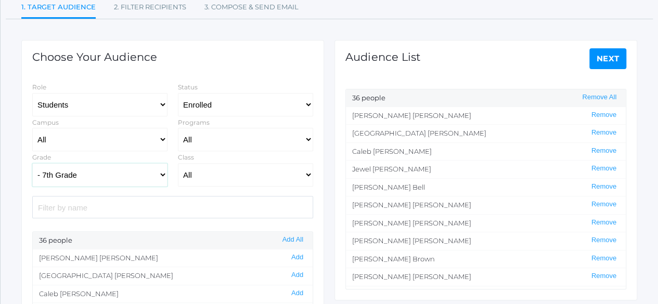
click at [155, 171] on select "All Grammar - Kindergarten - 1st Grade - 2nd Grade - 3rd Grade - 4th Grade - 5t…" at bounding box center [99, 174] width 135 height 23
select select "8"
click at [32, 163] on select "All Grammar - Kindergarten - 1st Grade - 2nd Grade - 3rd Grade - 4th Grade - 5t…" at bounding box center [99, 174] width 135 height 23
click at [607, 54] on link "Next" at bounding box center [607, 58] width 37 height 21
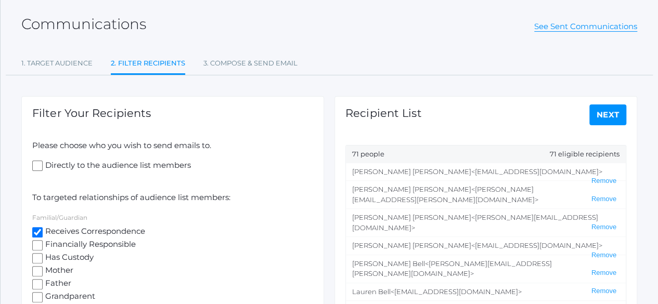
scroll to position [54, 0]
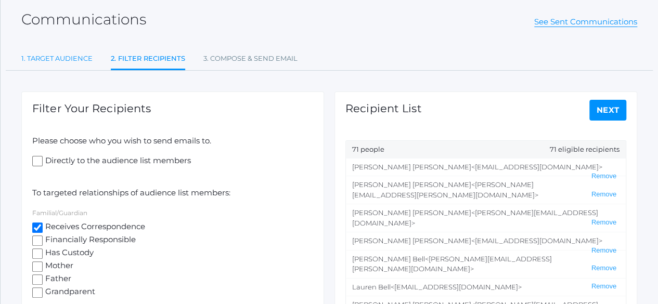
click at [44, 61] on link "1. Target Audience" at bounding box center [56, 58] width 71 height 21
select select "Enrolled"
select select "8"
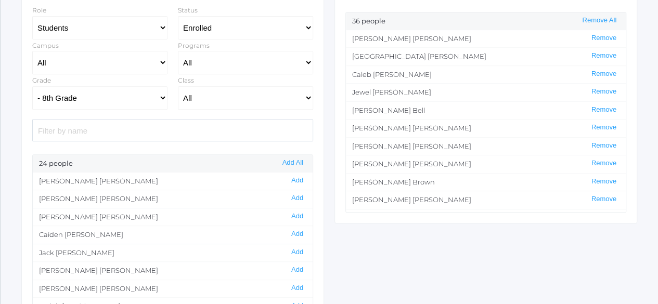
scroll to position [183, 0]
click at [593, 20] on button "Remove All" at bounding box center [599, 20] width 41 height 9
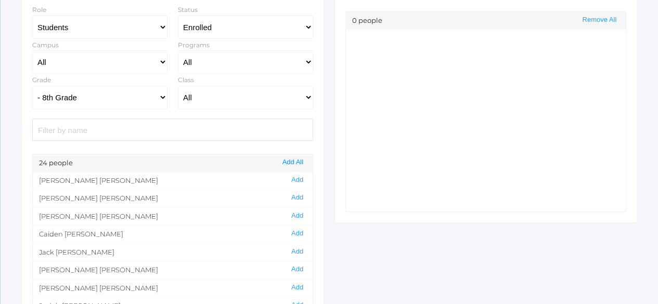
click at [293, 161] on button "Add All" at bounding box center [292, 162] width 27 height 9
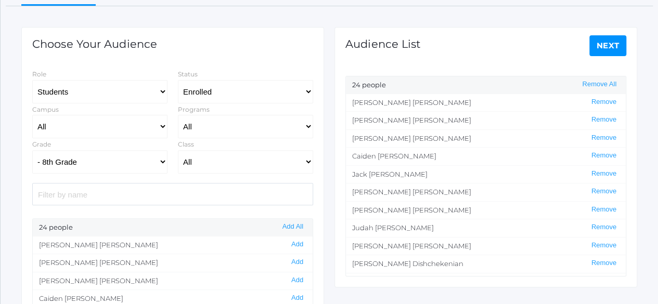
scroll to position [118, 0]
click at [601, 43] on link "Next" at bounding box center [607, 46] width 37 height 21
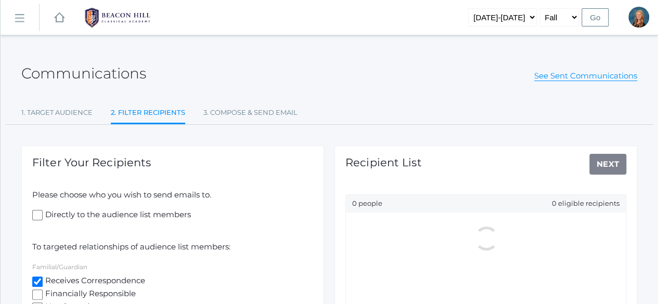
scroll to position [152, 0]
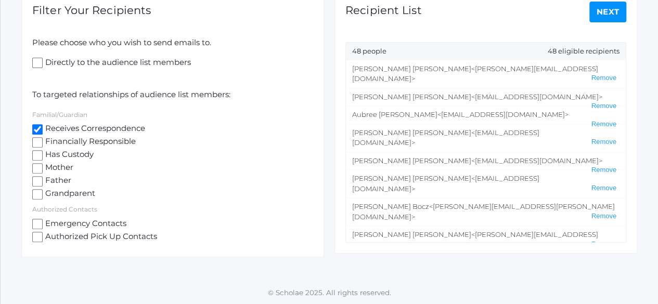
click at [612, 12] on link "Next" at bounding box center [607, 12] width 37 height 21
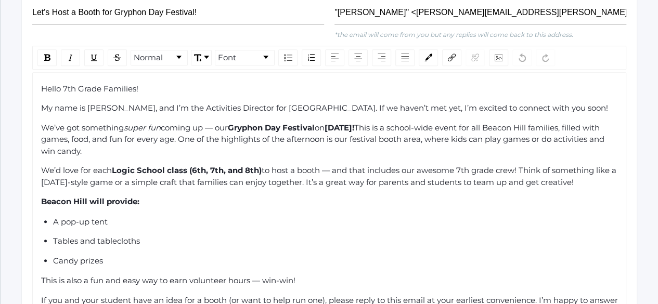
scroll to position [328, 0]
click at [65, 83] on span "Hello 7th Grade Families!" at bounding box center [89, 88] width 97 height 10
click at [465, 164] on span "to host a booth — and that includes our awesome 7th grade crew! Think of someth…" at bounding box center [330, 175] width 578 height 22
click at [471, 215] on ul "A pop-up tent Tables and tablecloths Candy prizes" at bounding box center [329, 240] width 577 height 51
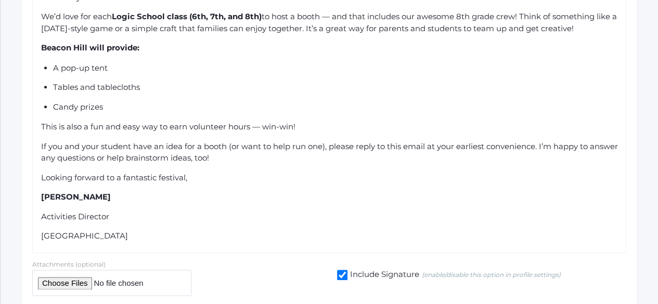
scroll to position [495, 0]
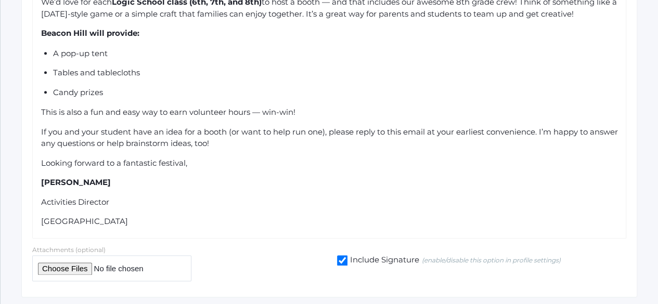
click at [340, 255] on input "Include Signature (enable/disable this option in profile settings)" at bounding box center [342, 260] width 10 height 10
checkbox input "false"
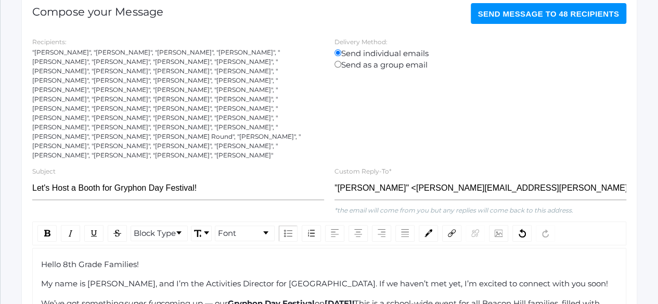
scroll to position [150, 0]
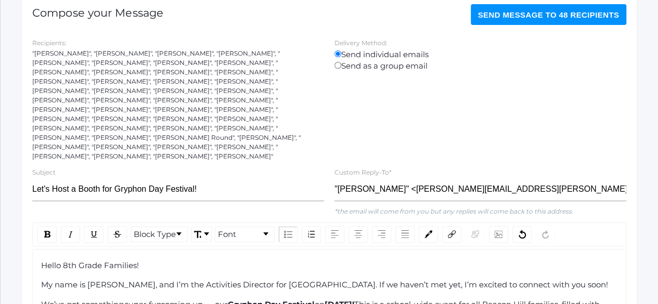
click at [529, 18] on span "Send Message to 48 recipients" at bounding box center [549, 14] width 142 height 9
